Goal: Navigation & Orientation: Find specific page/section

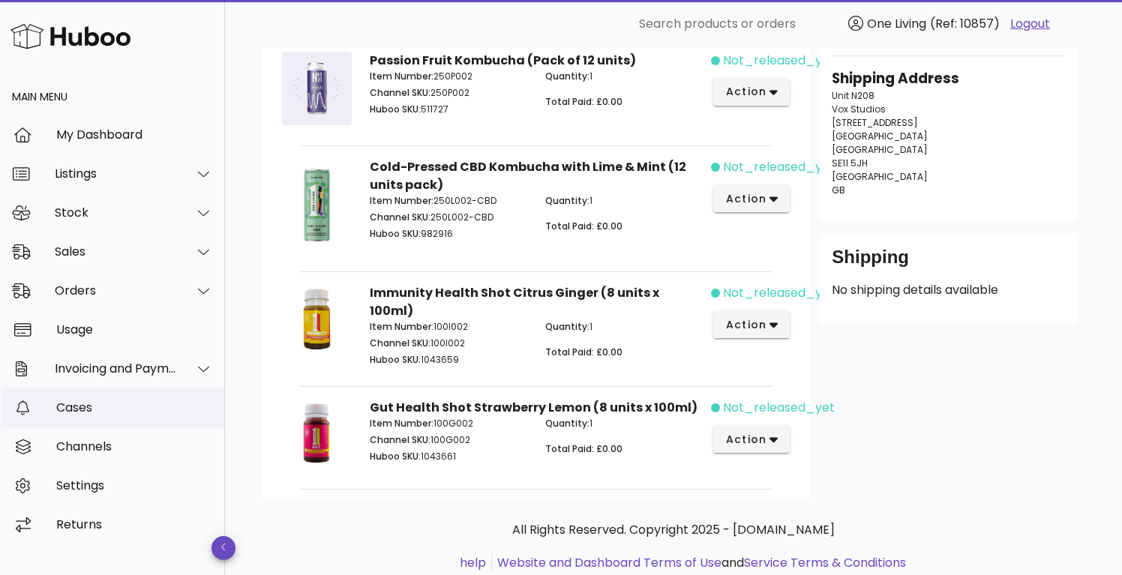
scroll to position [263, 0]
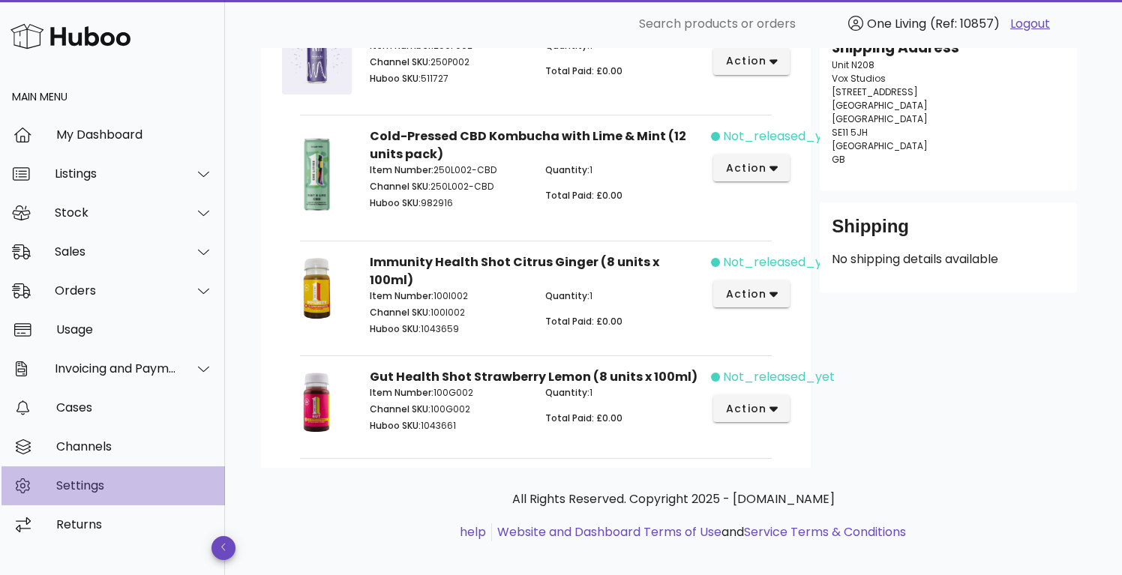
click at [74, 484] on div "Settings" at bounding box center [134, 485] width 157 height 14
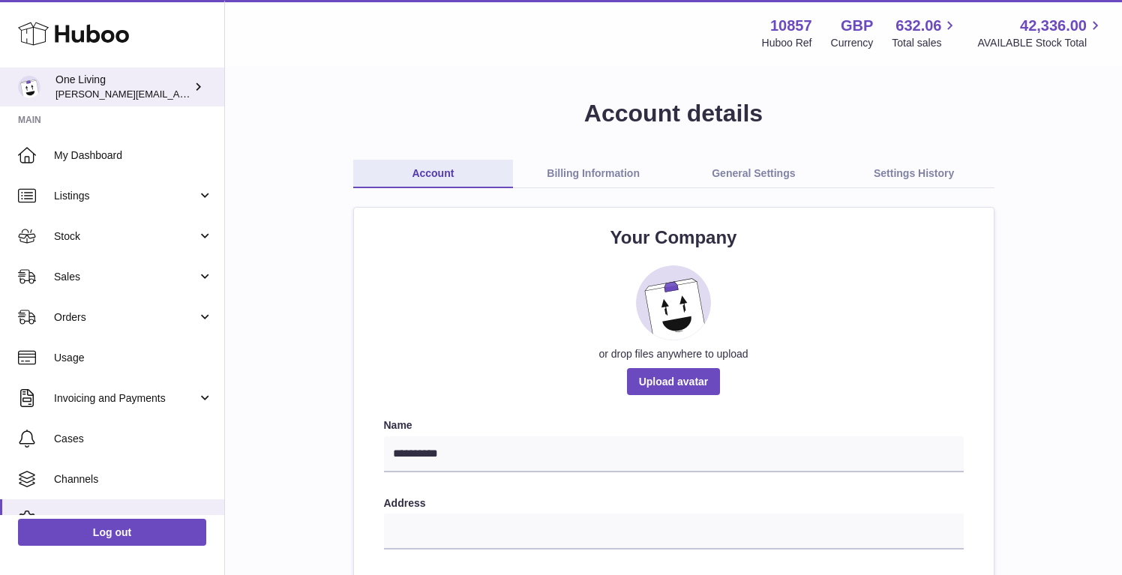
click at [94, 87] on div "One Living Jessica@oneliving.com" at bounding box center [122, 87] width 135 height 28
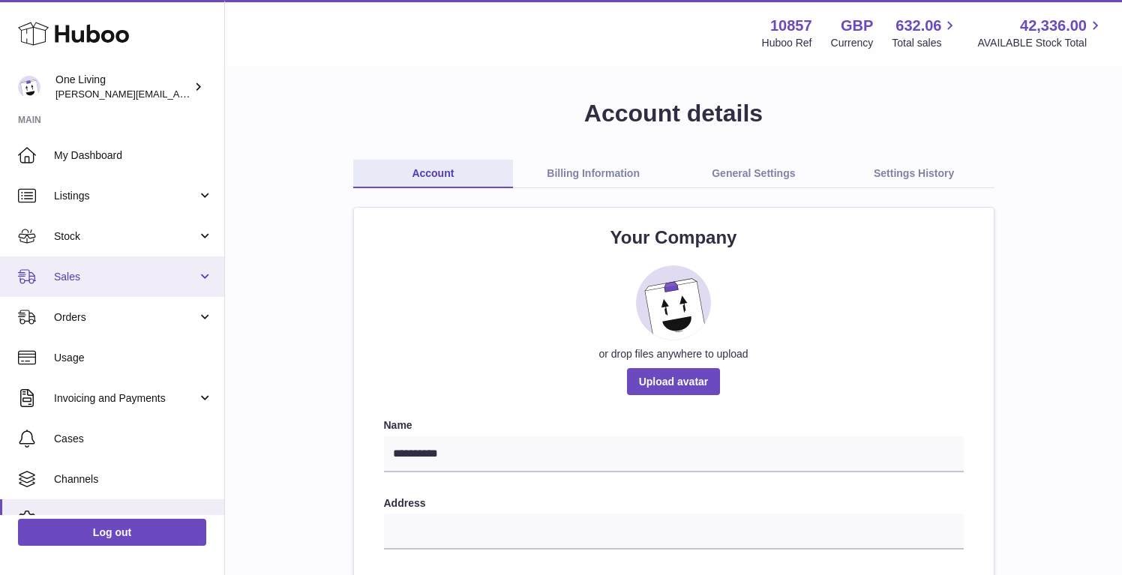
scroll to position [65, 0]
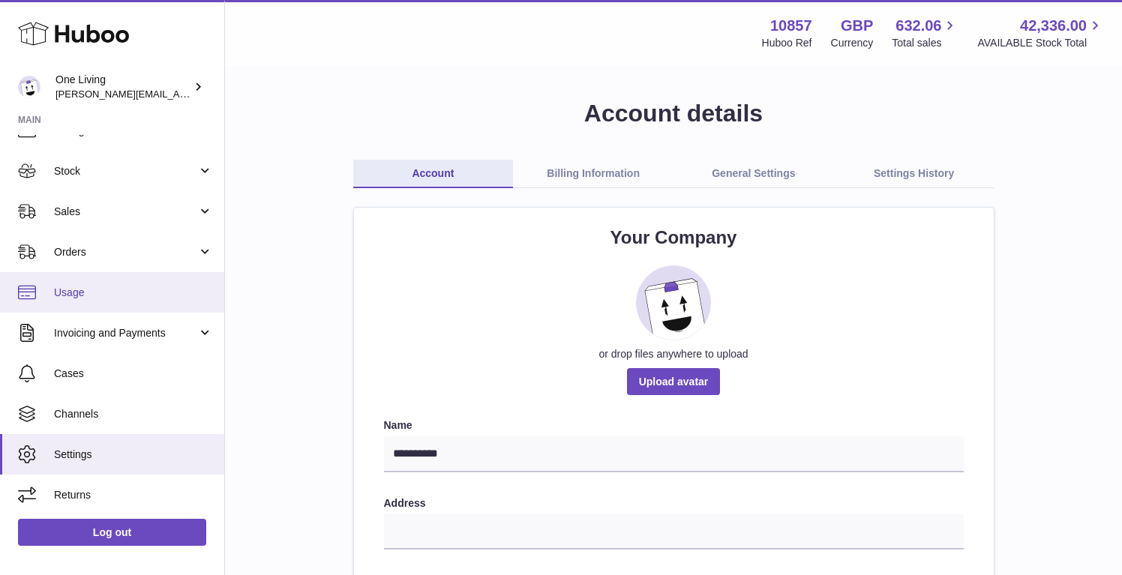
click at [85, 299] on link "Usage" at bounding box center [112, 292] width 224 height 40
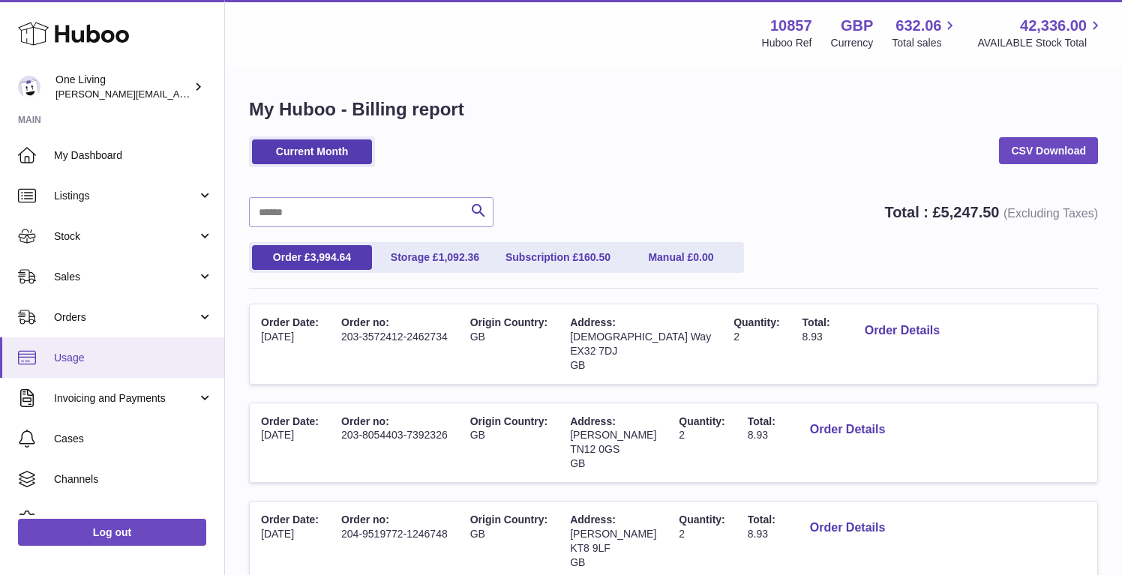
scroll to position [65, 0]
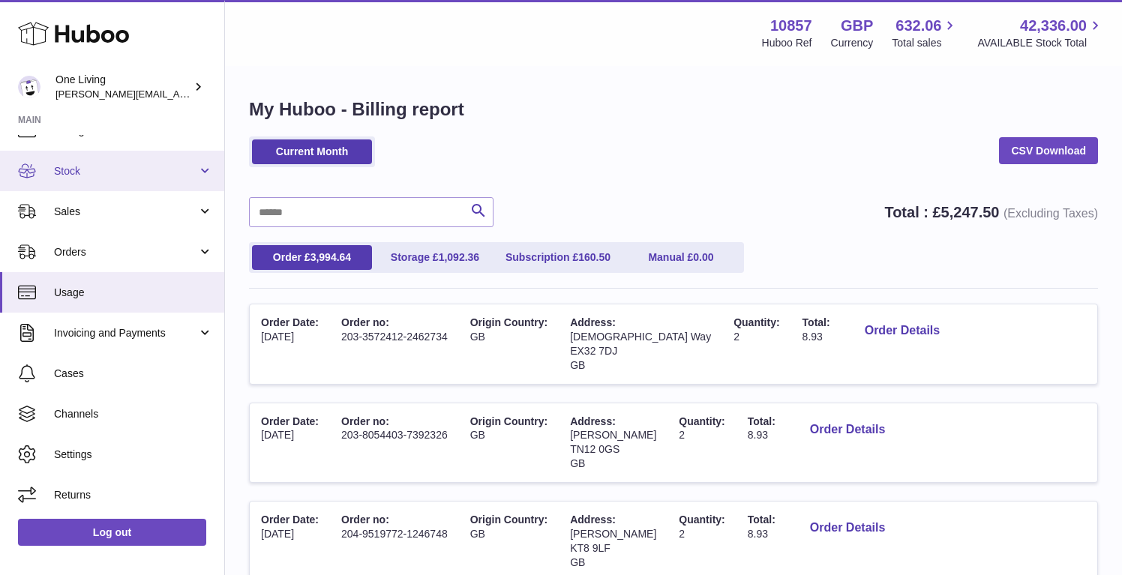
click at [107, 168] on span "Stock" at bounding box center [125, 171] width 143 height 14
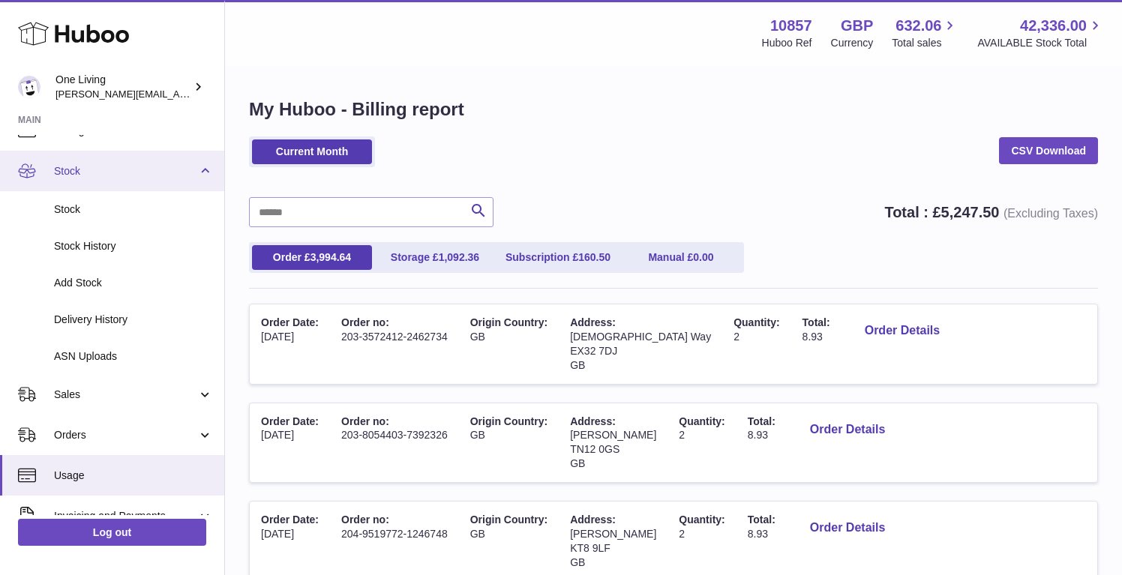
click at [107, 168] on span "Stock" at bounding box center [125, 171] width 143 height 14
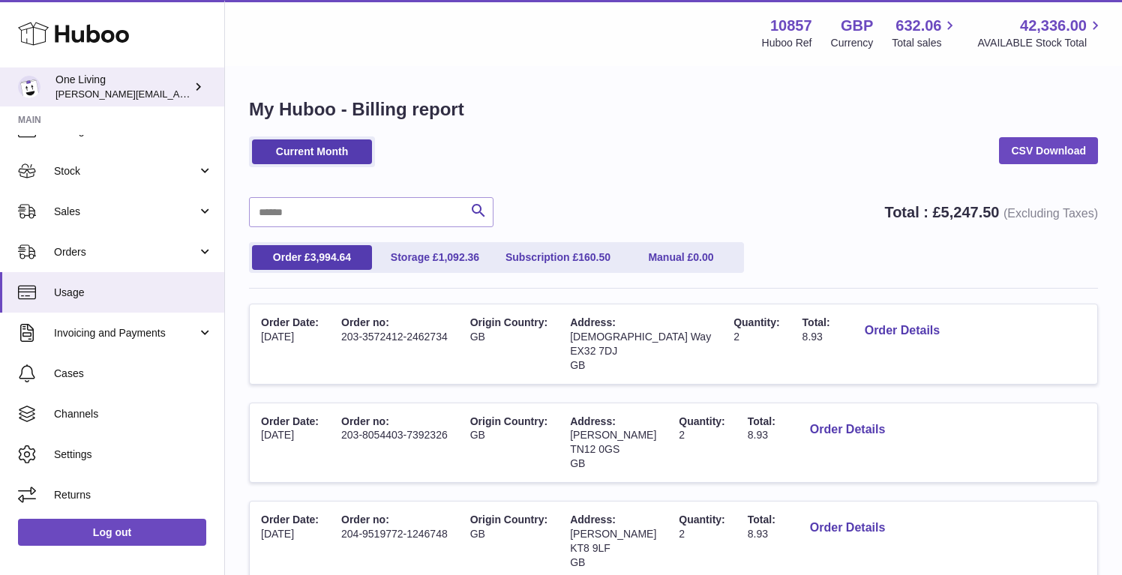
click at [122, 92] on span "Jessica@oneliving.com" at bounding box center [177, 94] width 245 height 12
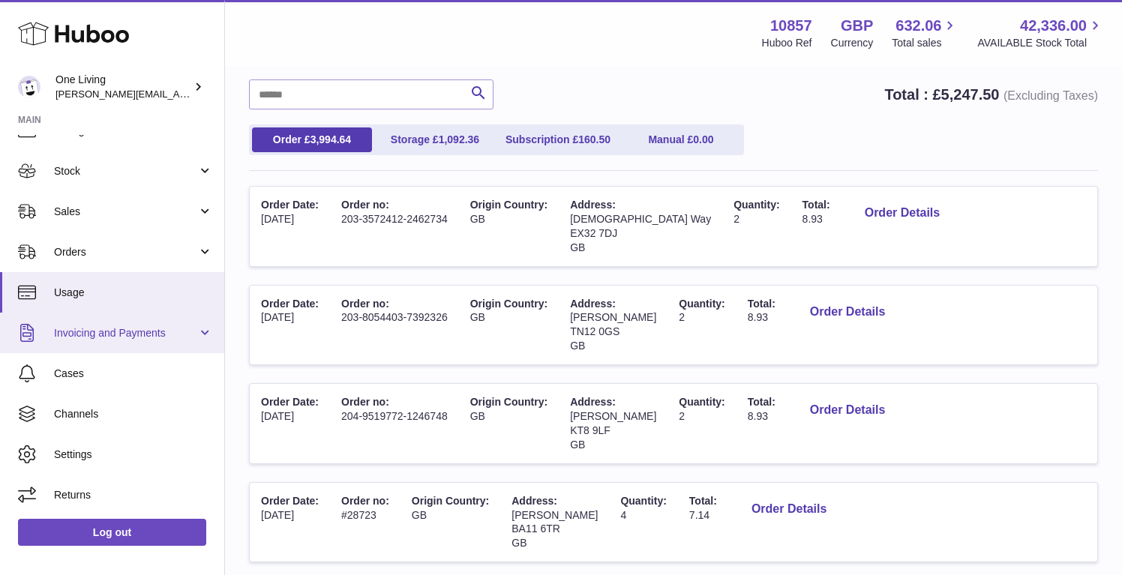
scroll to position [358, 0]
